Goal: Task Accomplishment & Management: Use online tool/utility

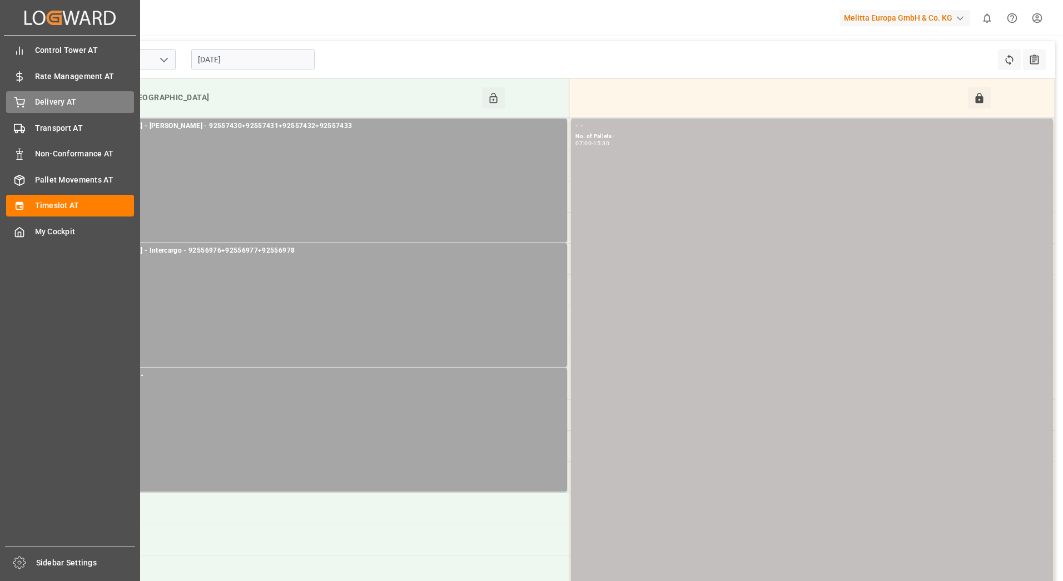
click at [33, 103] on div "Delivery AT Delivery AT" at bounding box center [70, 102] width 128 height 22
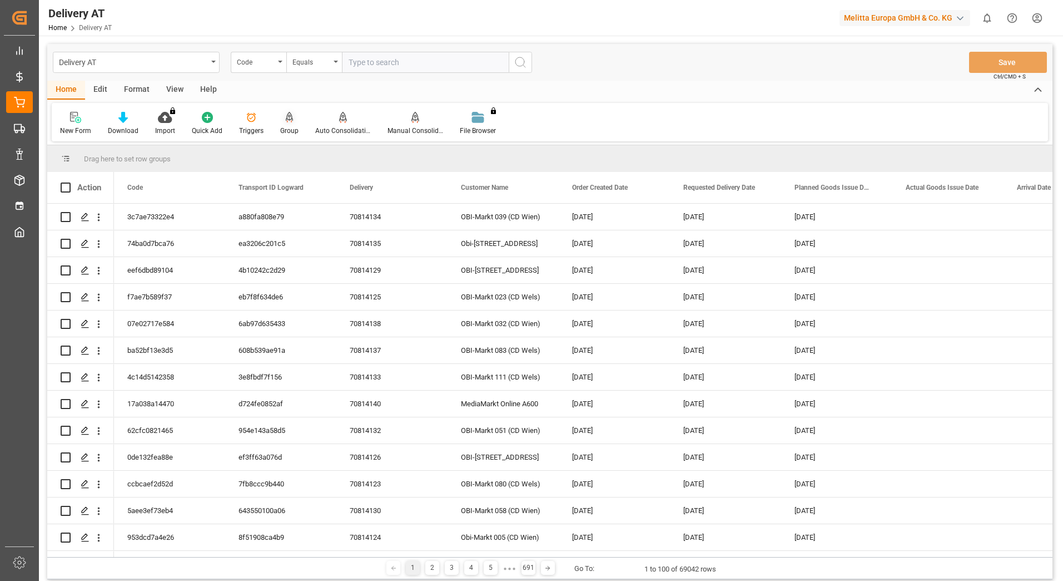
click at [294, 123] on div "Group" at bounding box center [289, 123] width 35 height 24
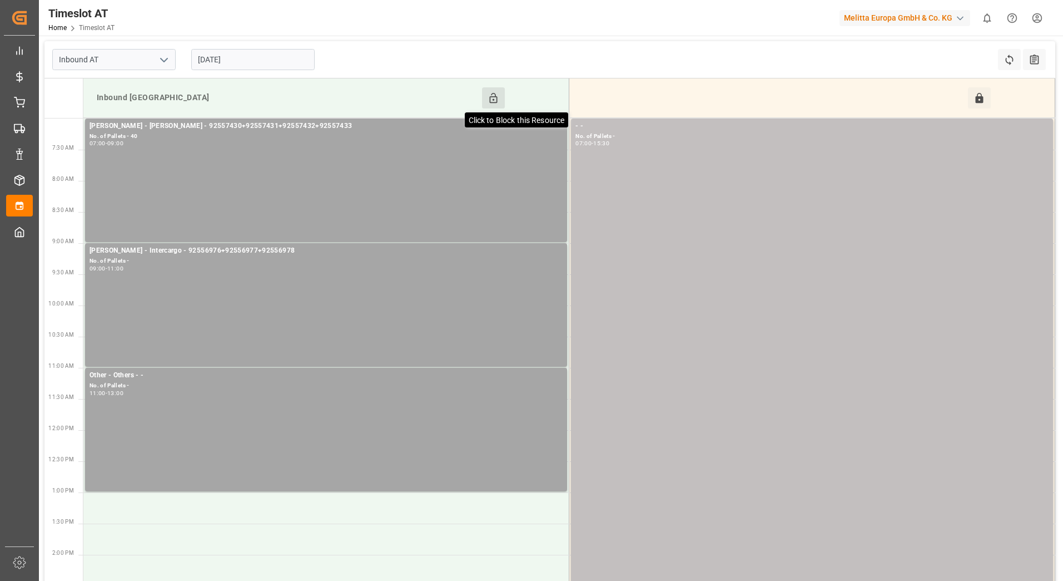
click at [495, 93] on icon at bounding box center [494, 98] width 12 height 12
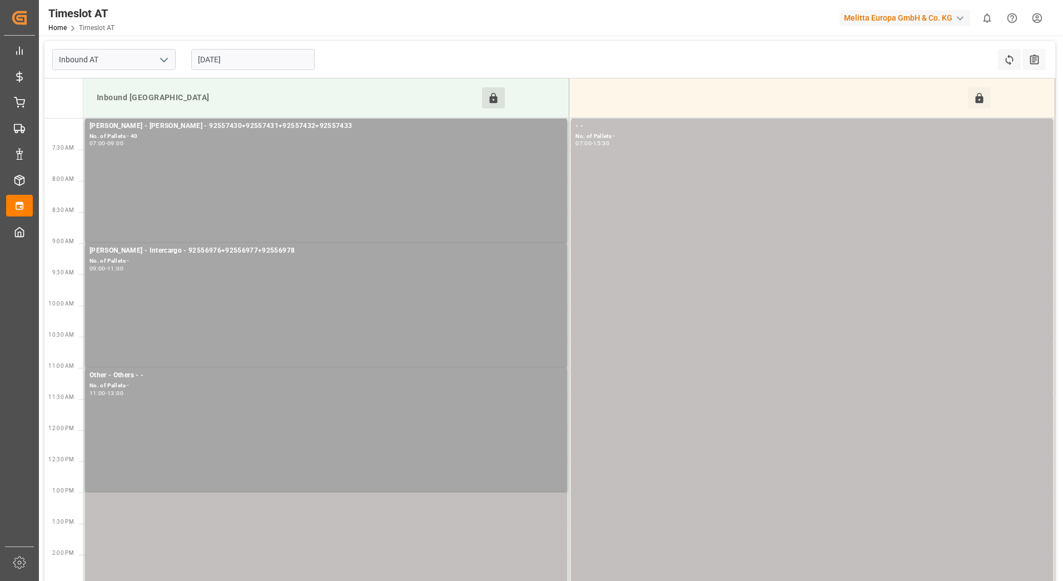
click at [246, 61] on input "[DATE]" at bounding box center [252, 59] width 123 height 21
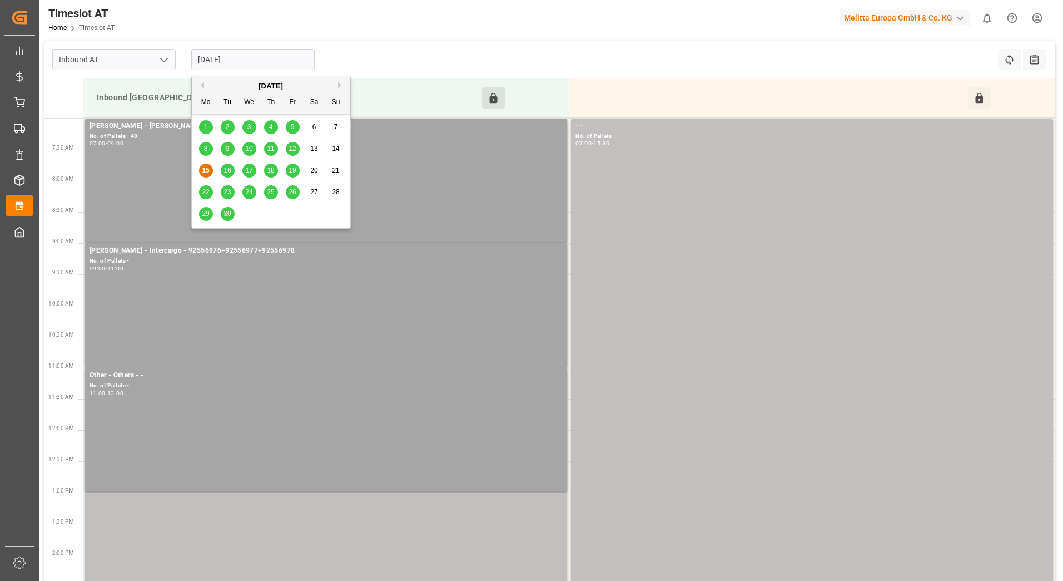
click at [266, 56] on input "[DATE]" at bounding box center [252, 59] width 123 height 21
click at [417, 42] on div "Inbound AT 15-09-2025 Refresh Time Slots All Audits" at bounding box center [549, 59] width 1011 height 37
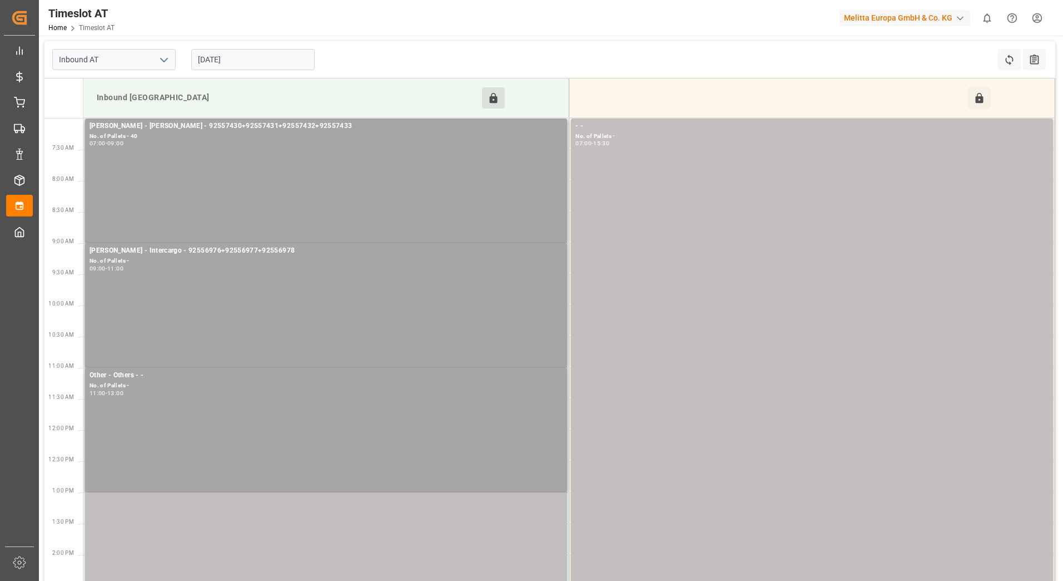
click at [249, 56] on input "[DATE]" at bounding box center [252, 59] width 123 height 21
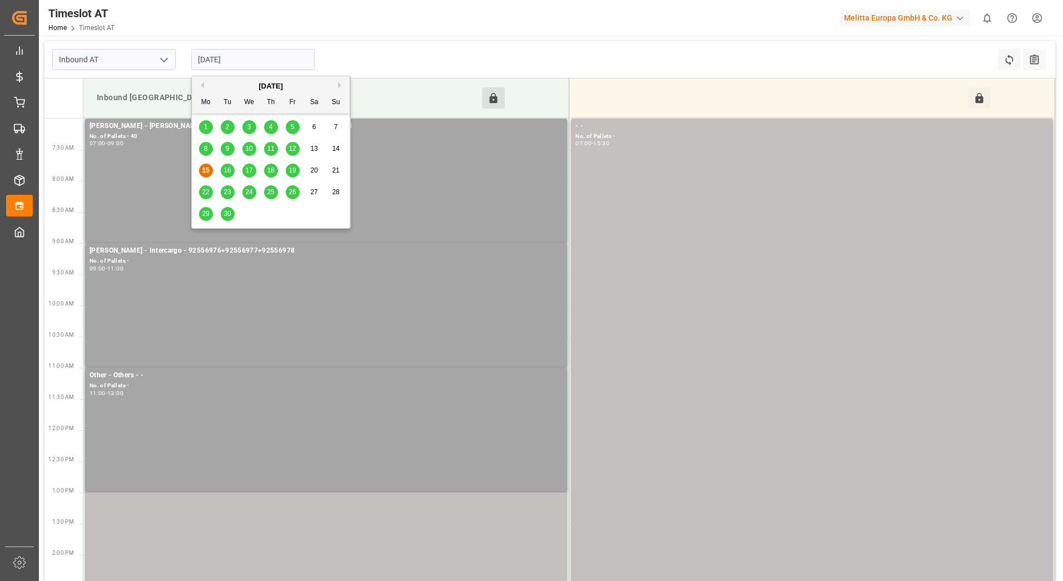
click at [231, 172] on span "16" at bounding box center [227, 170] width 7 height 8
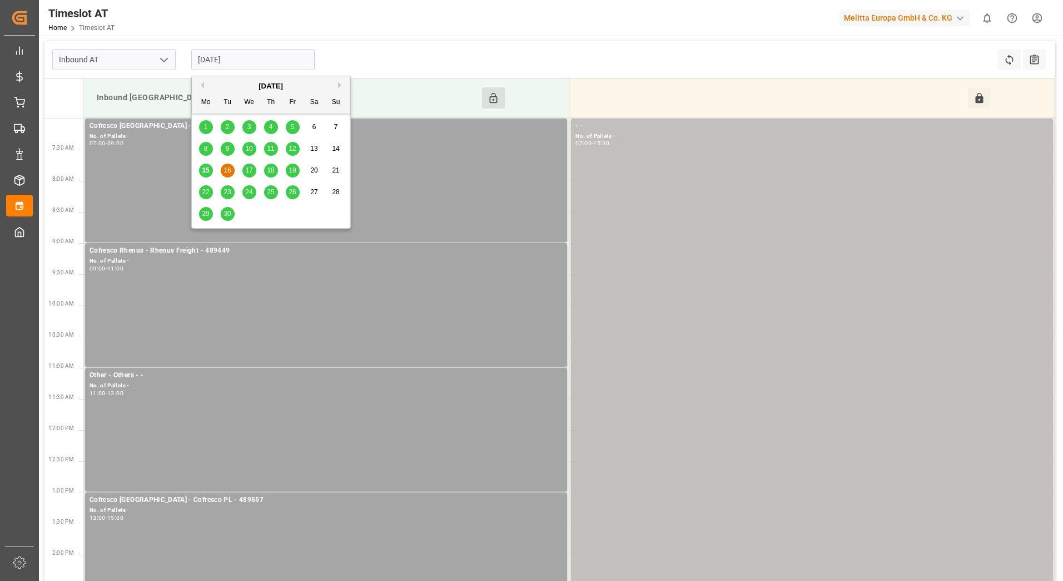
click at [273, 53] on input "[DATE]" at bounding box center [252, 59] width 123 height 21
click at [252, 171] on span "17" at bounding box center [248, 170] width 7 height 8
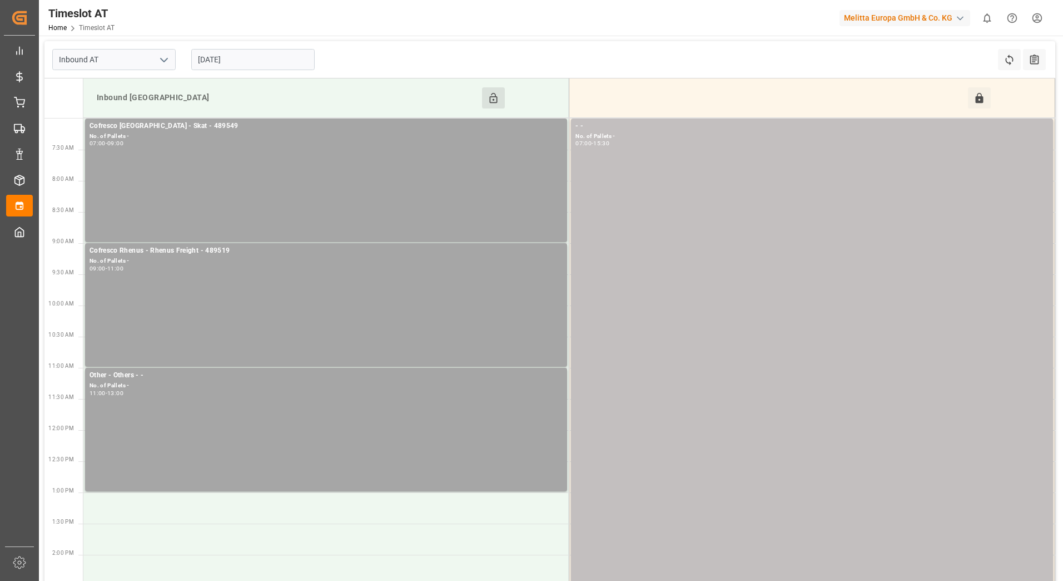
click at [263, 60] on input "[DATE]" at bounding box center [252, 59] width 123 height 21
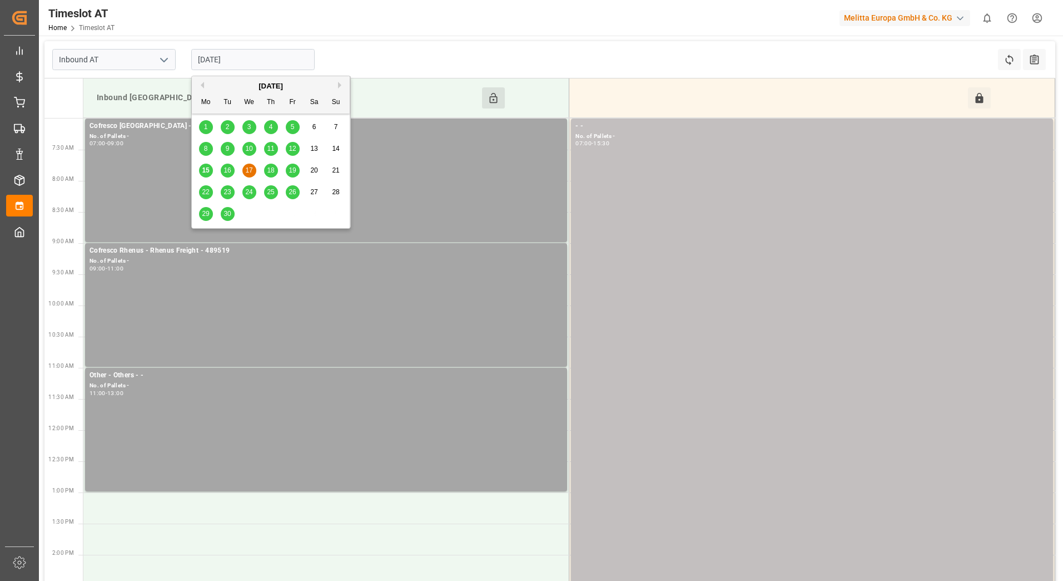
click at [231, 169] on div "16" at bounding box center [228, 170] width 14 height 13
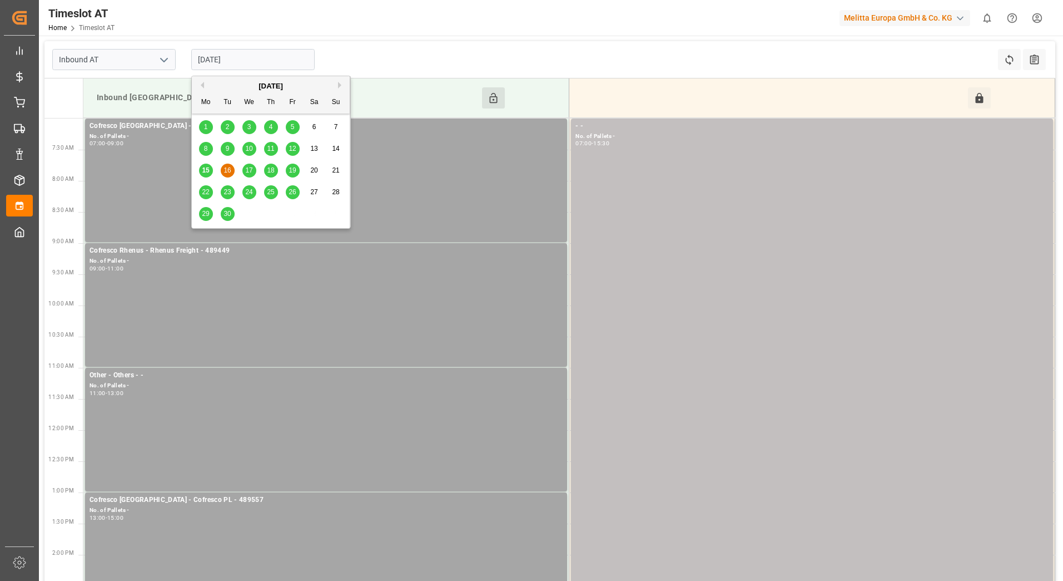
click at [250, 63] on input "[DATE]" at bounding box center [252, 59] width 123 height 21
click at [250, 170] on span "17" at bounding box center [248, 170] width 7 height 8
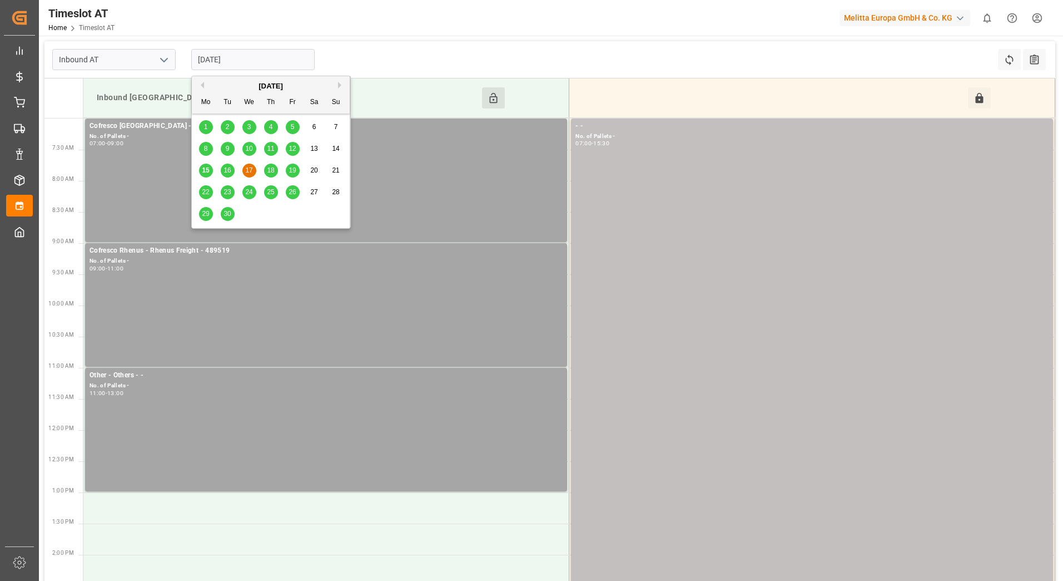
click at [258, 58] on input "[DATE]" at bounding box center [252, 59] width 123 height 21
click at [209, 170] on span "15" at bounding box center [205, 170] width 7 height 8
type input "[DATE]"
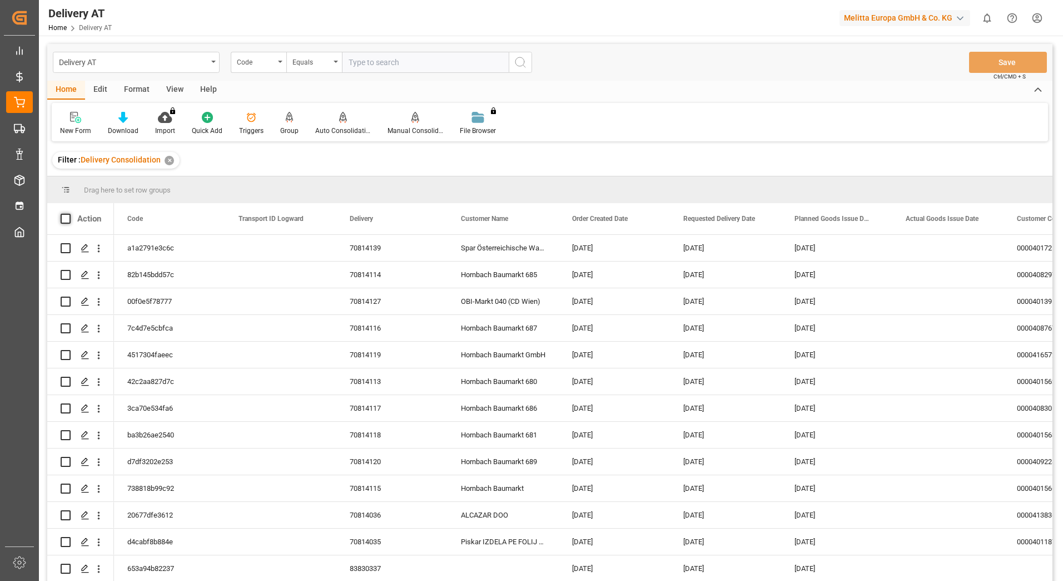
click at [65, 218] on span at bounding box center [66, 219] width 10 height 10
click at [69, 214] on input "checkbox" at bounding box center [69, 214] width 0 height 0
checkbox input "true"
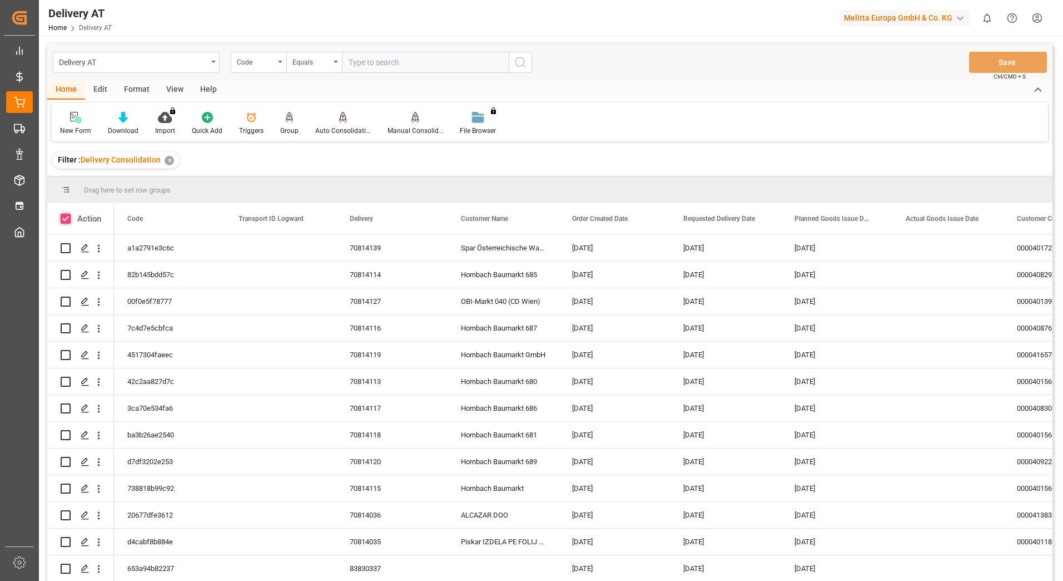
checkbox input "true"
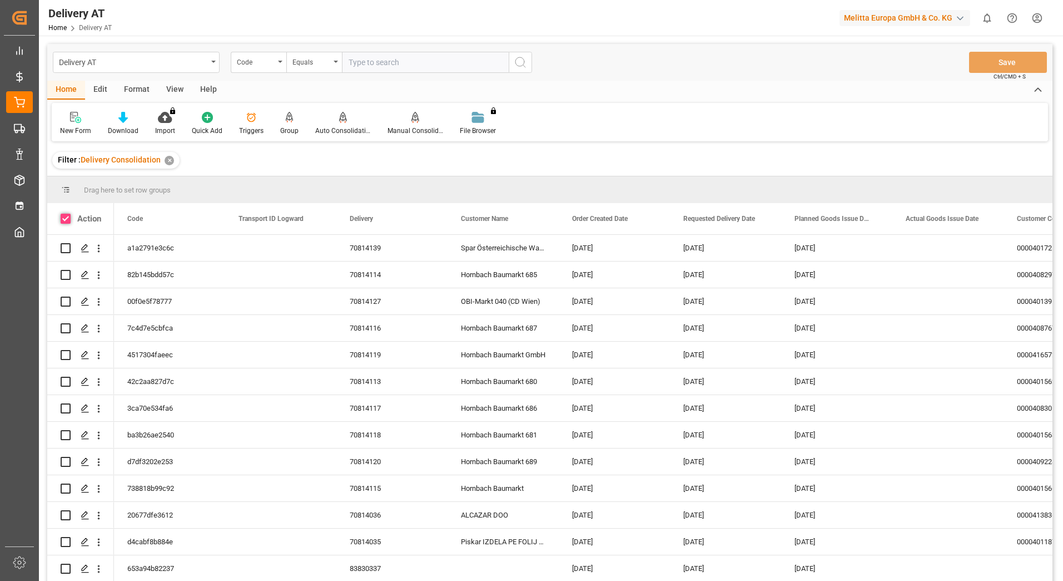
checkbox input "true"
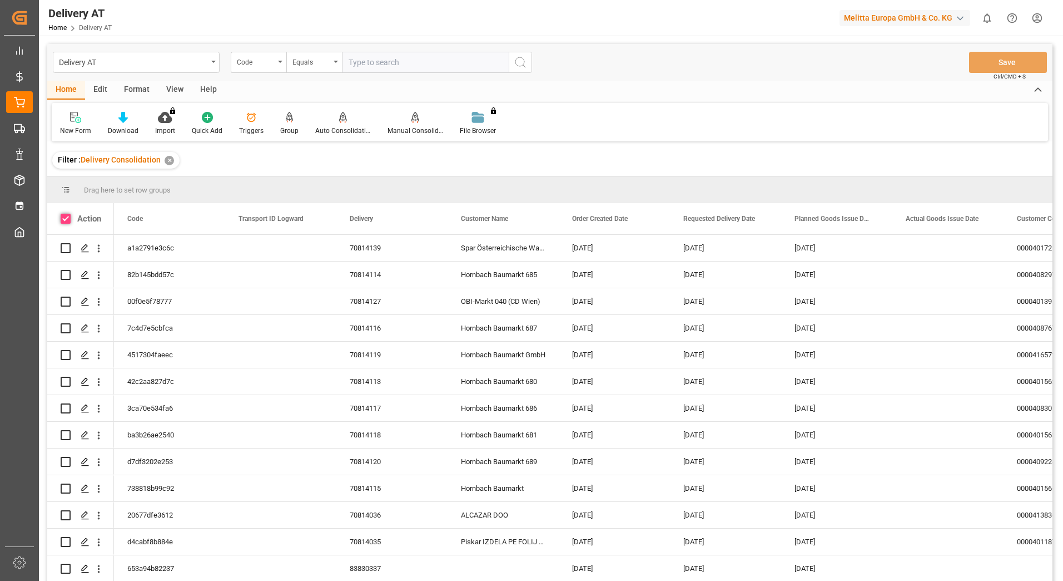
checkbox input "true"
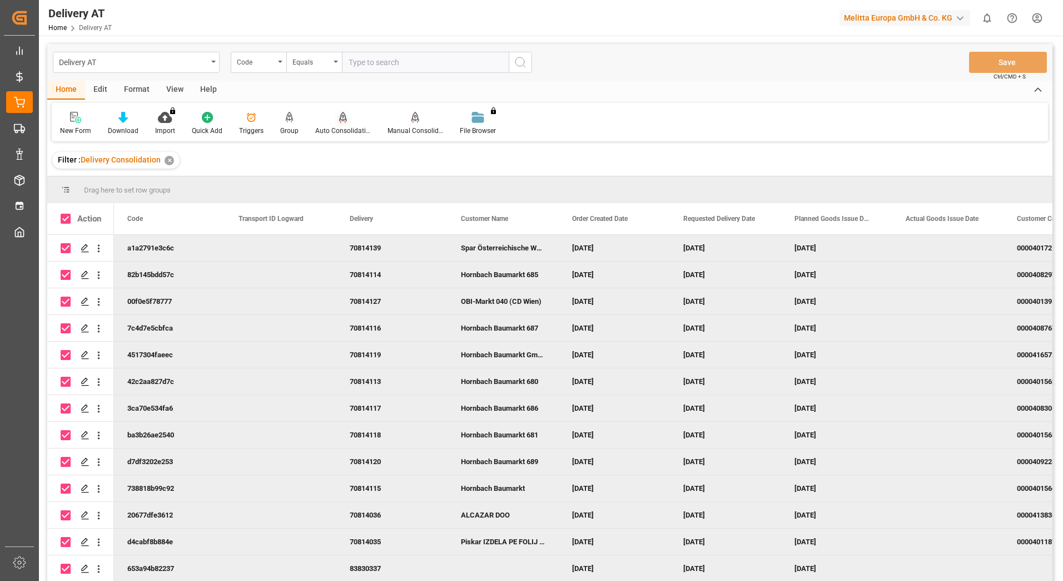
click at [338, 126] on div "Auto Consolidation" at bounding box center [343, 131] width 56 height 10
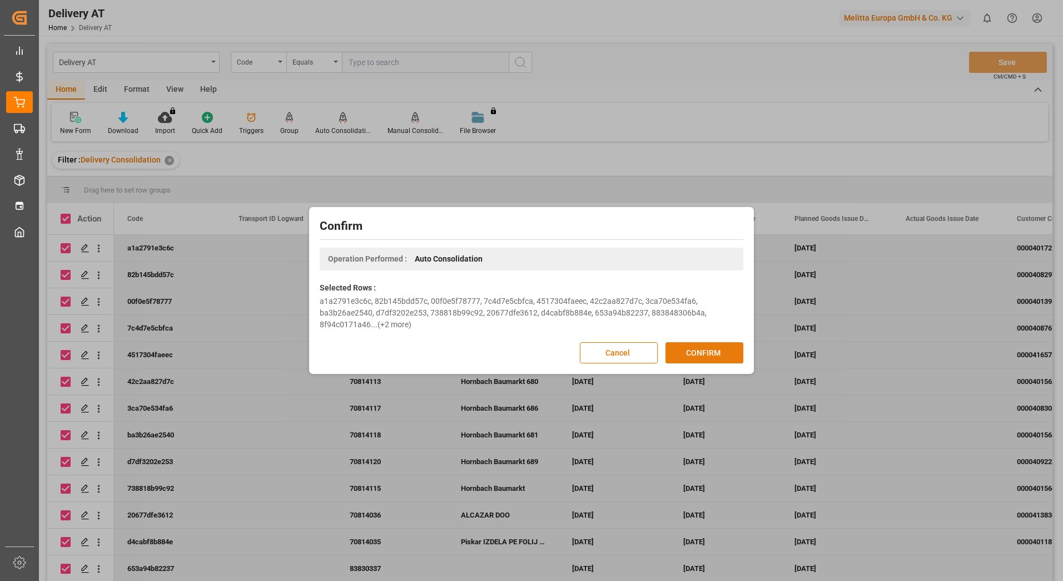
click at [717, 352] on button "CONFIRM" at bounding box center [705, 352] width 78 height 21
